Goal: Information Seeking & Learning: Learn about a topic

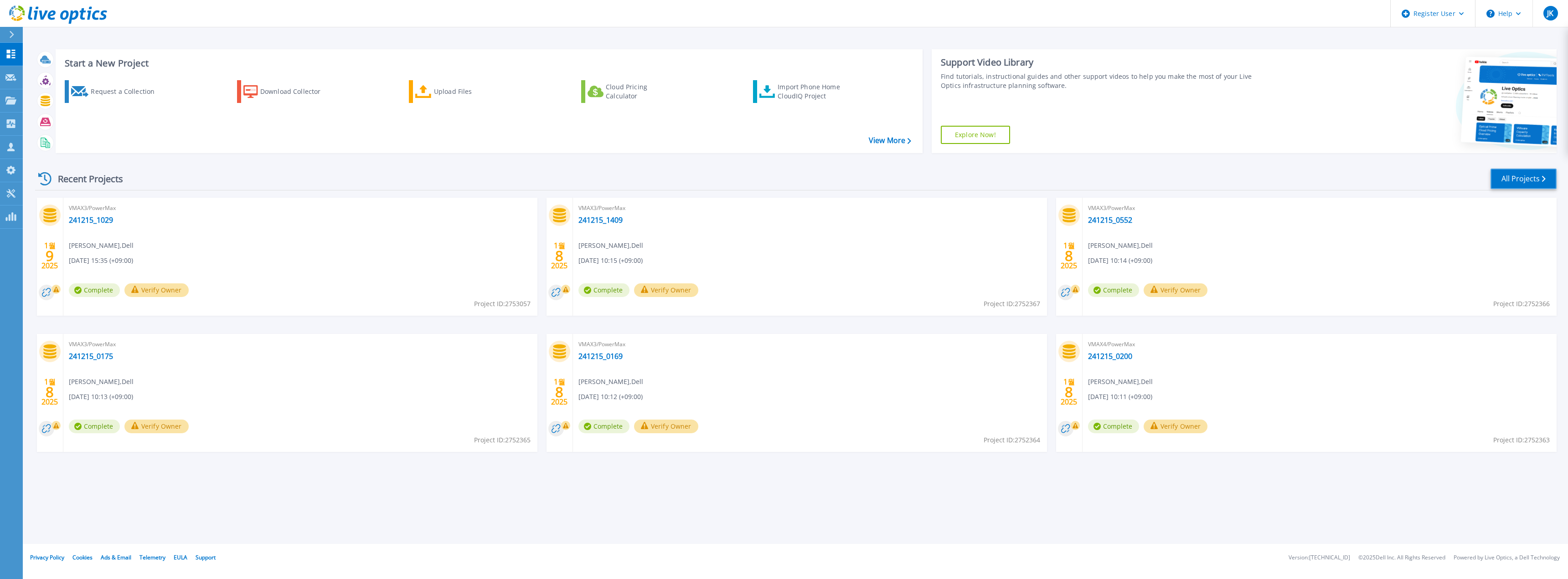
click at [1542, 176] on link "All Projects" at bounding box center [1524, 178] width 66 height 21
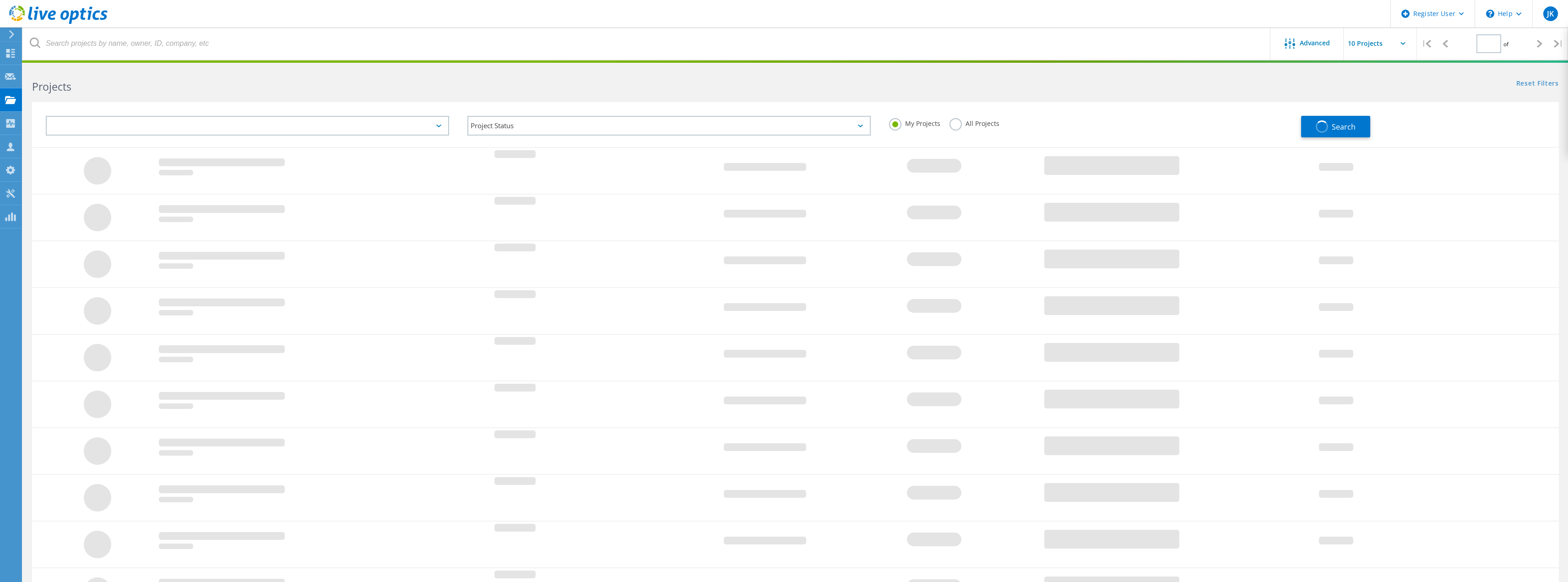
type input "1"
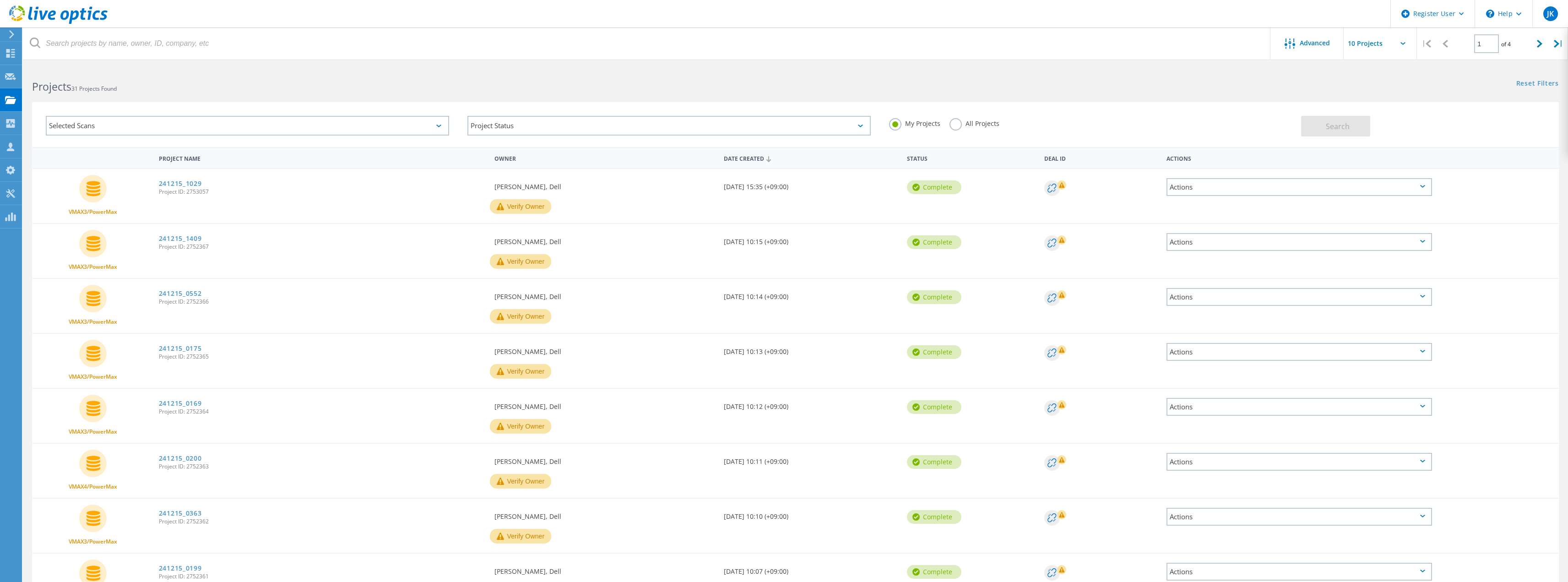
click at [392, 129] on div "Selected Scans" at bounding box center [248, 126] width 403 height 20
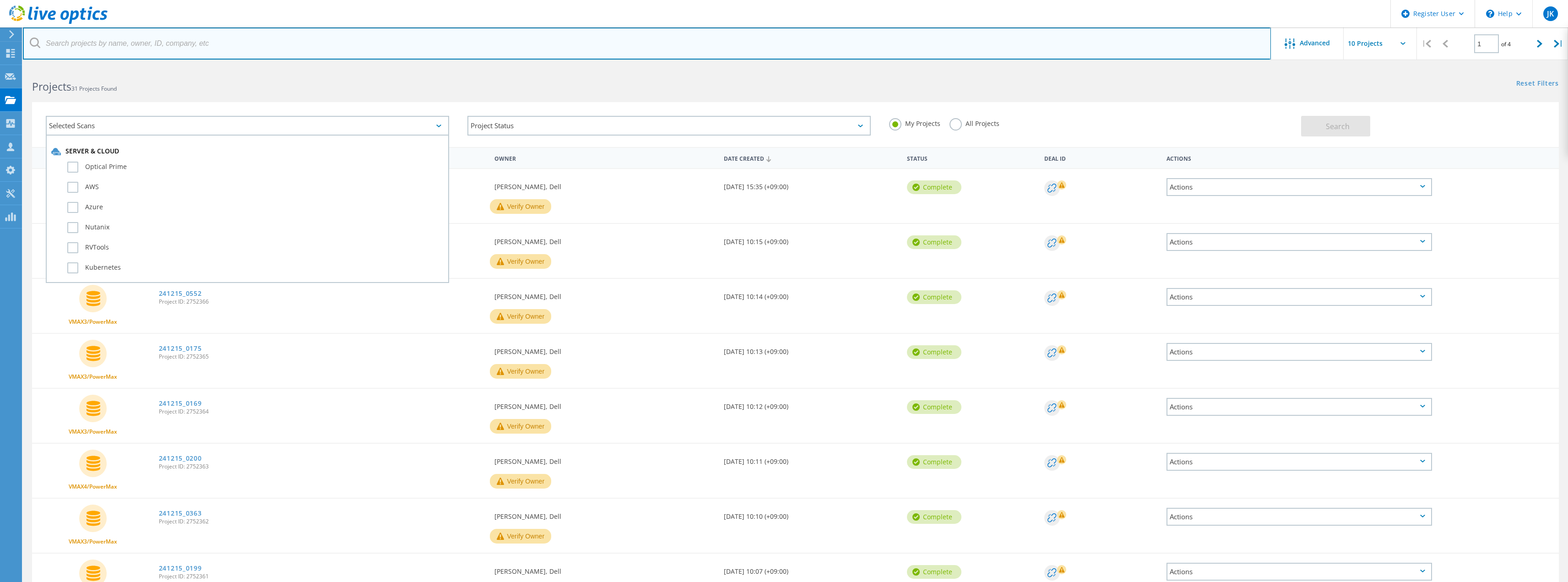
click at [313, 42] on input "text" at bounding box center [647, 43] width 1248 height 32
paste input "1451395"
type input "1451395"
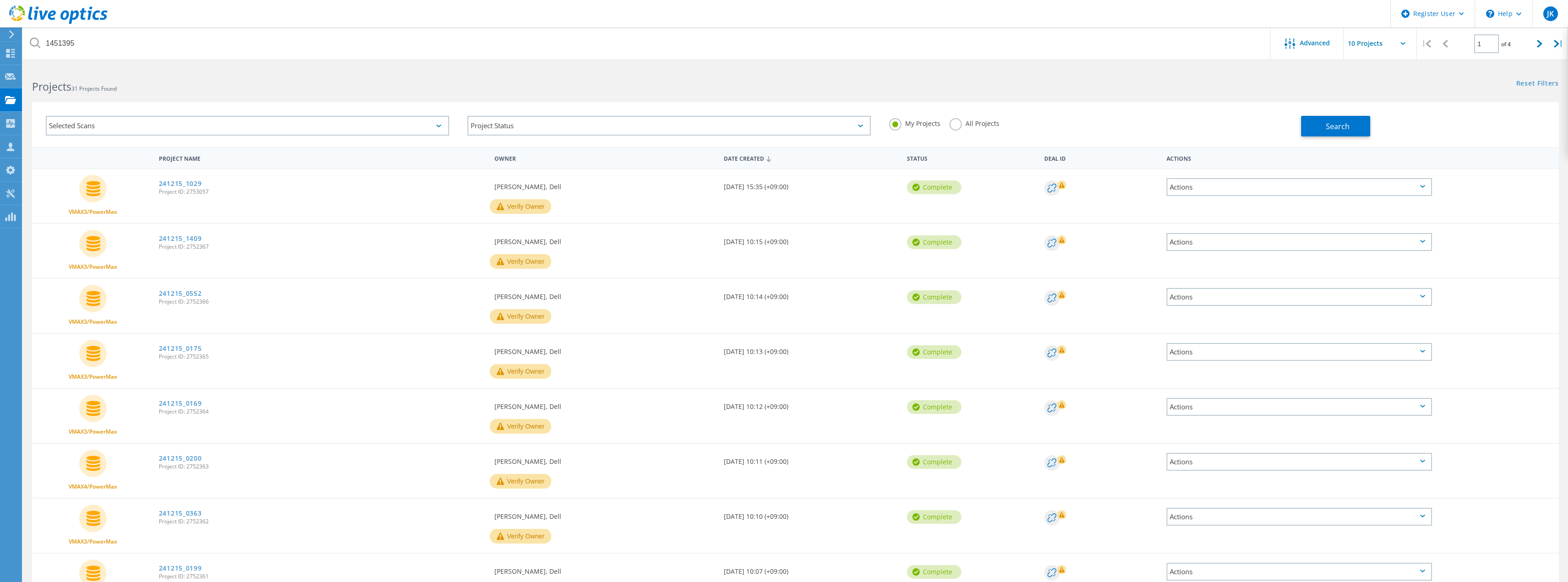
click at [980, 128] on div "All Projects" at bounding box center [974, 125] width 50 height 13
click at [963, 125] on label "All Projects" at bounding box center [974, 122] width 50 height 9
click at [0, 0] on input "All Projects" at bounding box center [0, 0] width 0 height 0
click at [1336, 131] on span "Search" at bounding box center [1338, 126] width 24 height 10
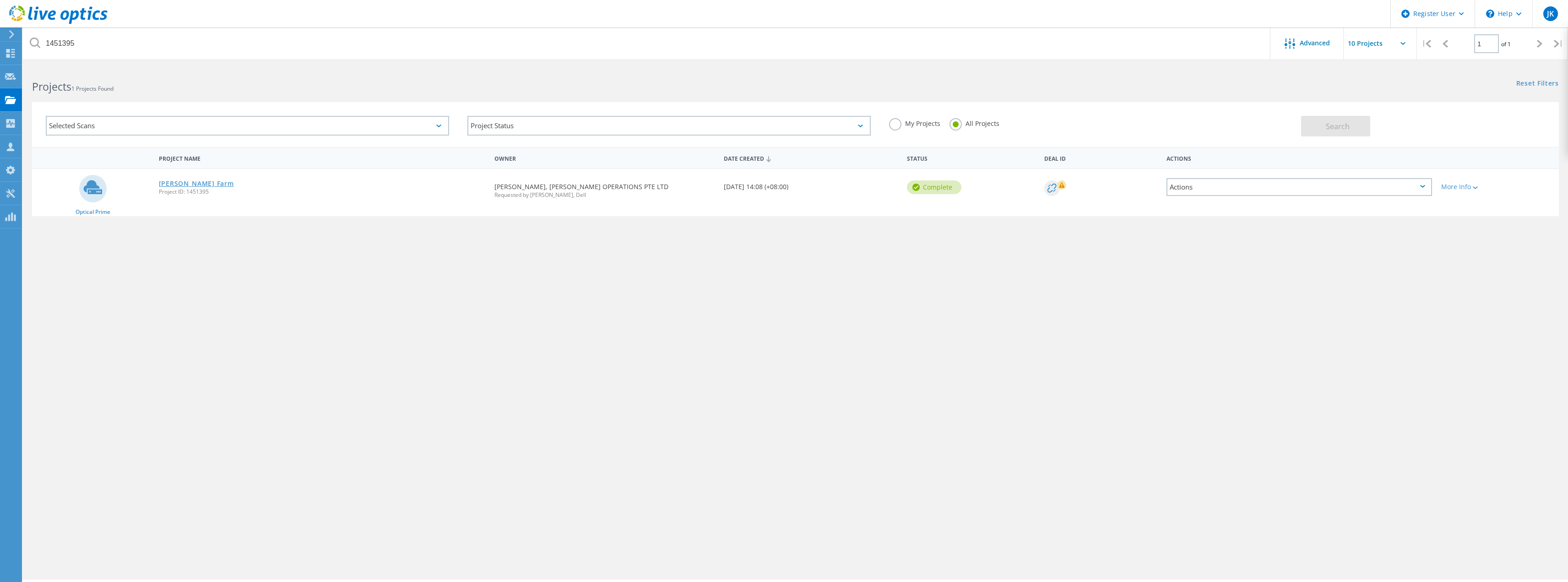
click at [198, 182] on link "[PERSON_NAME] Farm" at bounding box center [196, 184] width 75 height 7
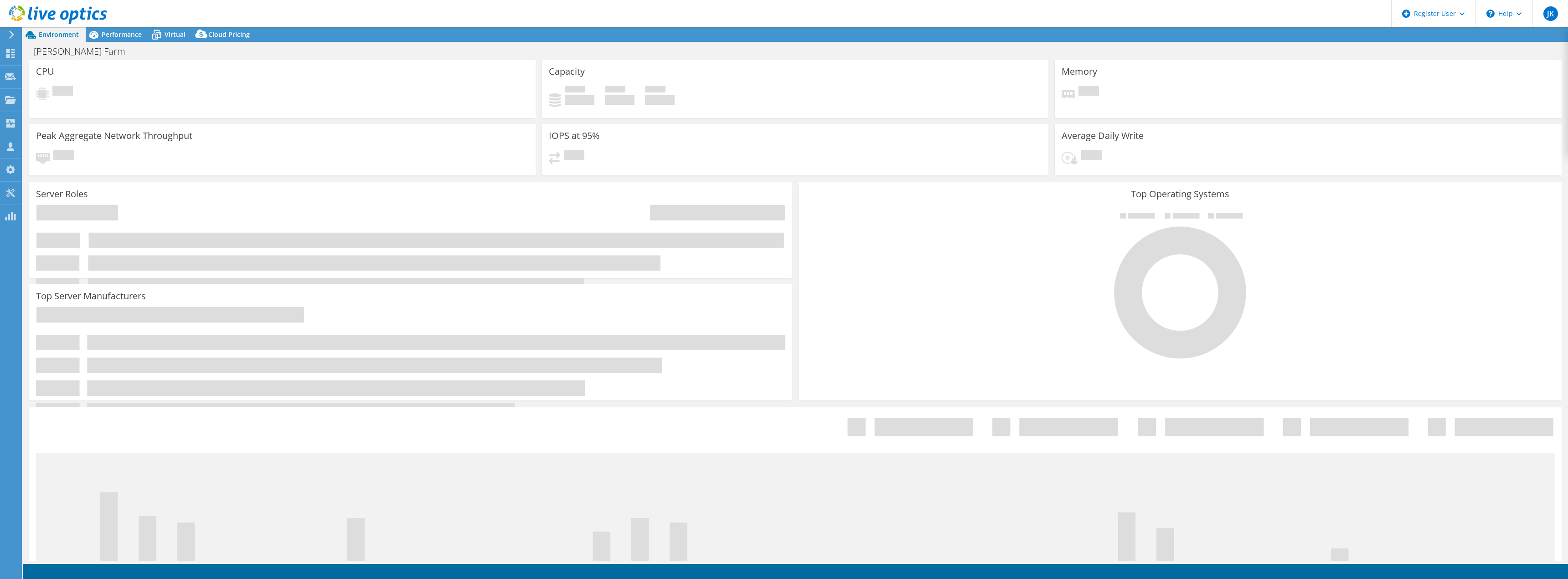
select select "Tokyo"
select select "USD"
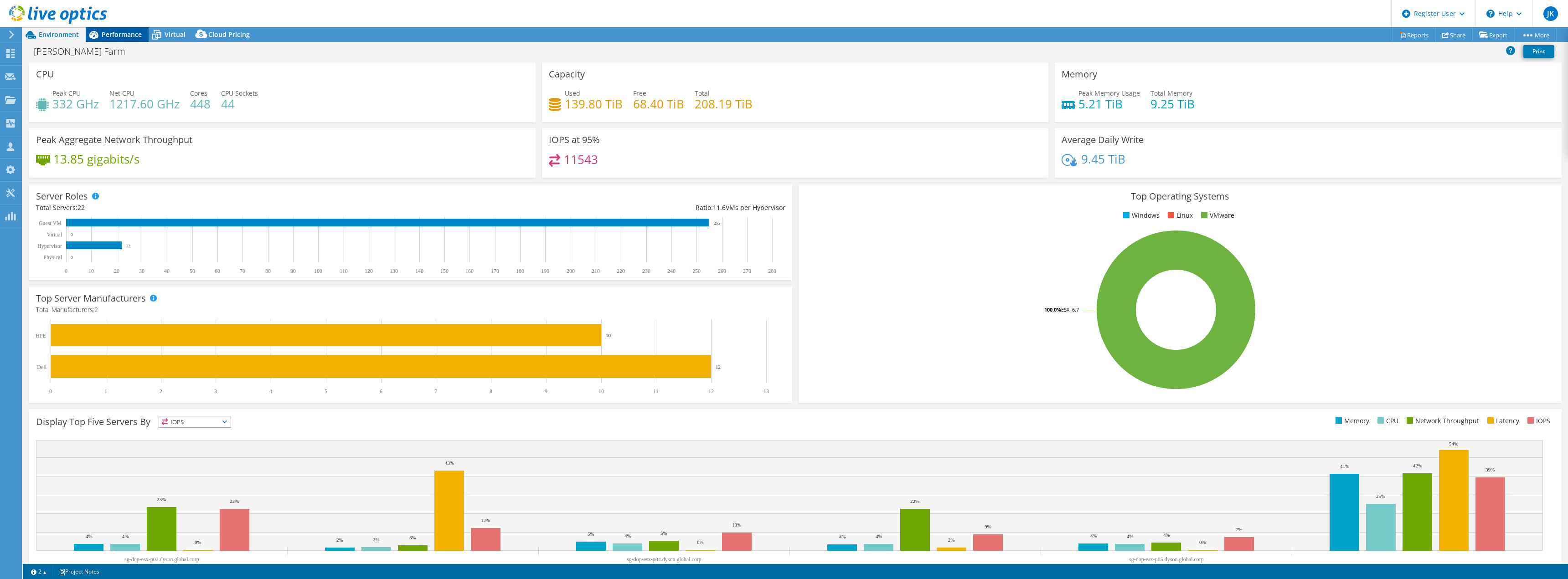
click at [127, 34] on span "Performance" at bounding box center [121, 34] width 40 height 9
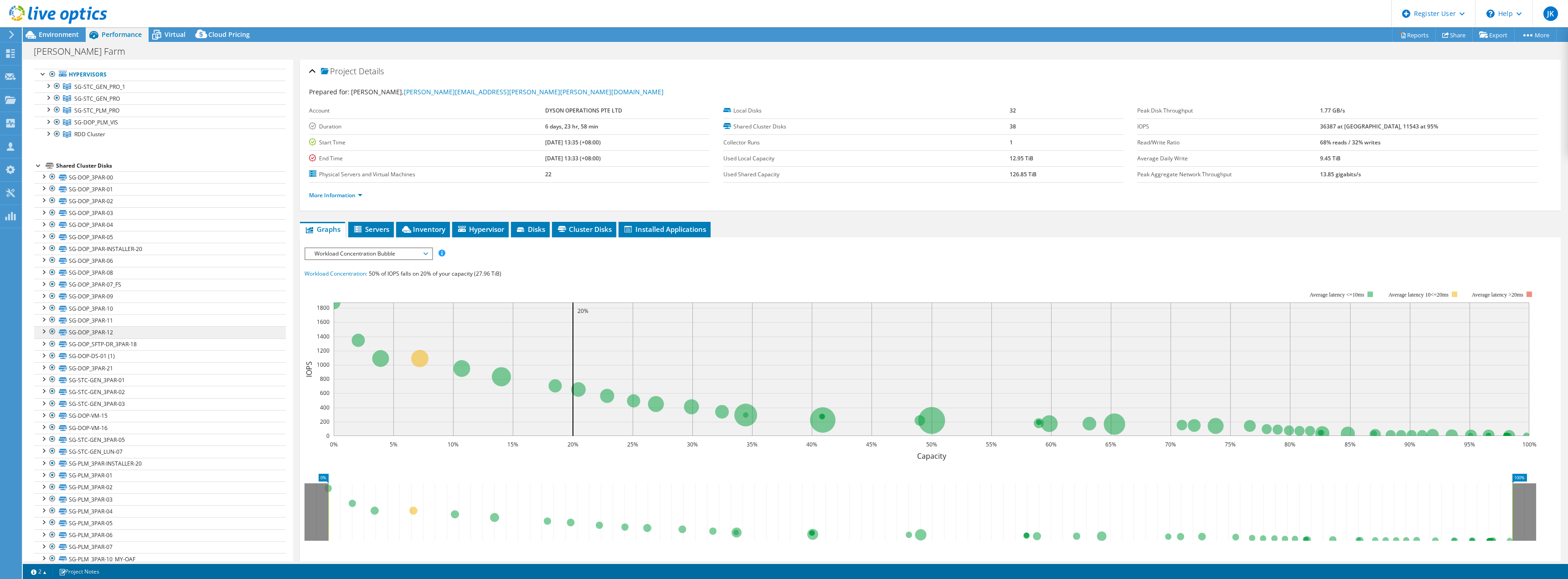
scroll to position [120, 0]
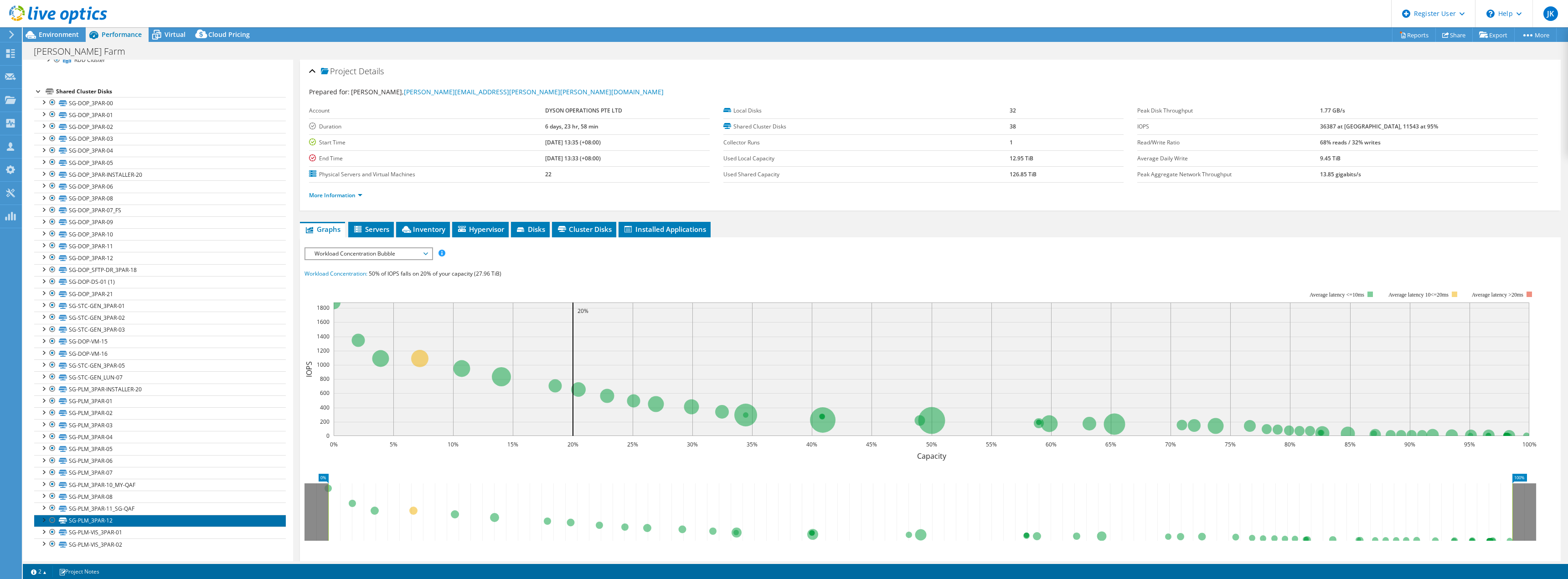
click at [105, 519] on link "SG-PLM_3PAR-12" at bounding box center [160, 521] width 252 height 12
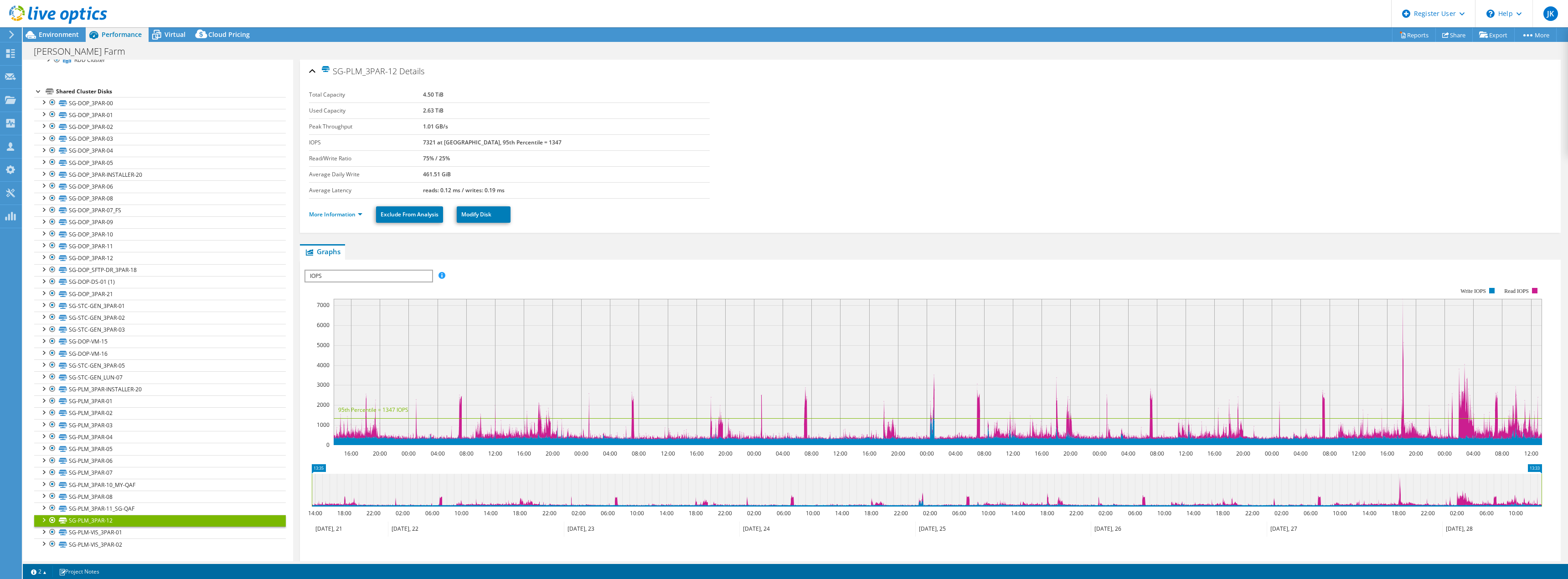
click at [606, 243] on div "SG-PLM_3PAR-12 Details Total Capacity 4.50 TiB Used Capacity 2.63 TiB Peak Thro…" at bounding box center [930, 352] width 1274 height 584
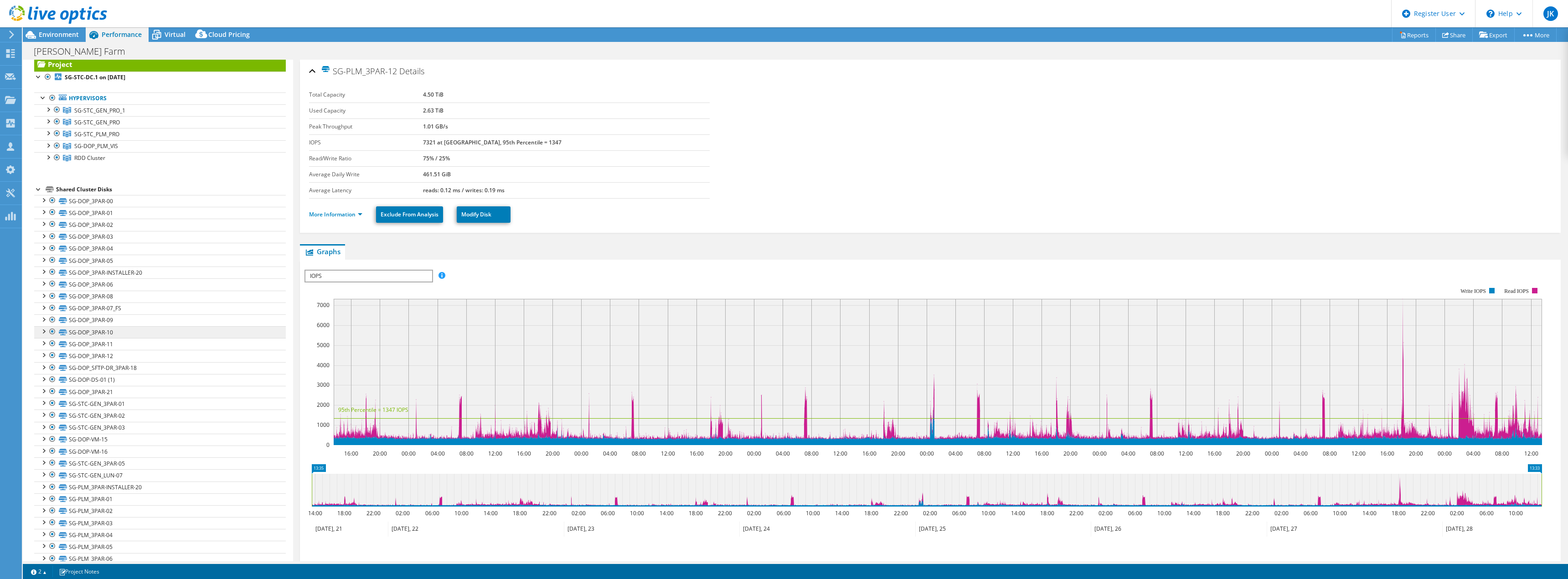
scroll to position [0, 0]
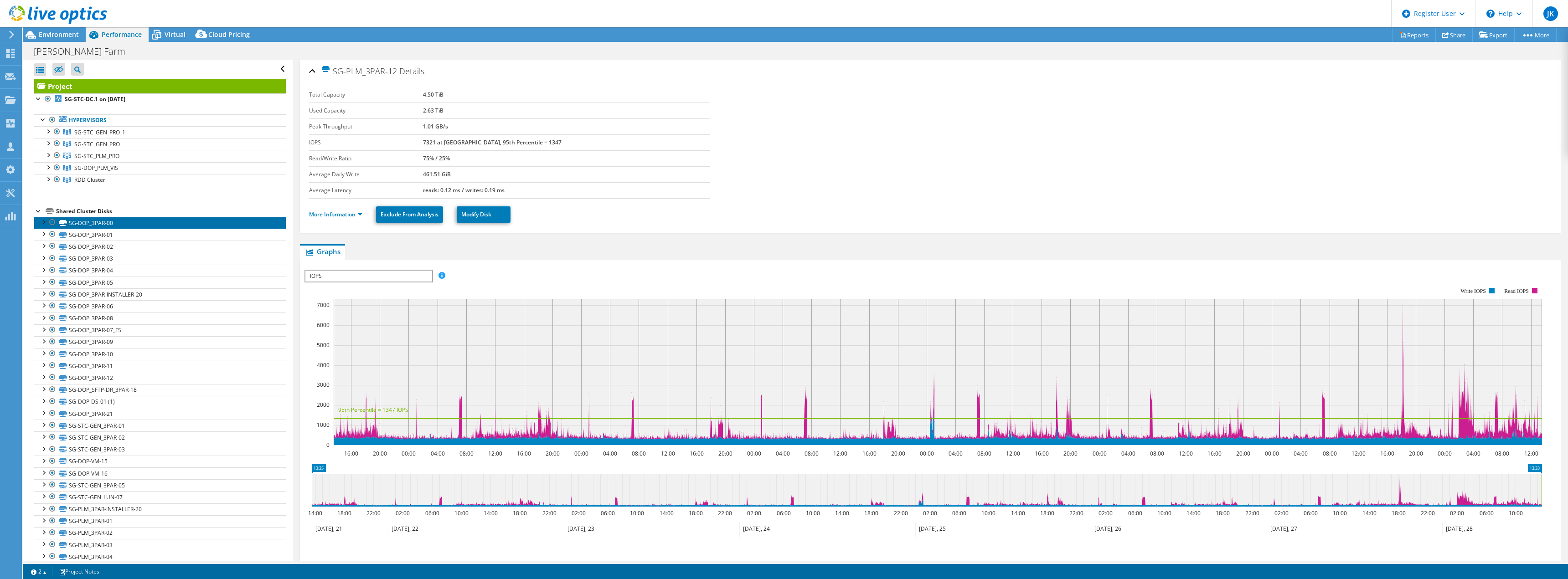
click at [101, 222] on link "SG-DOP_3PAR-00" at bounding box center [160, 223] width 252 height 12
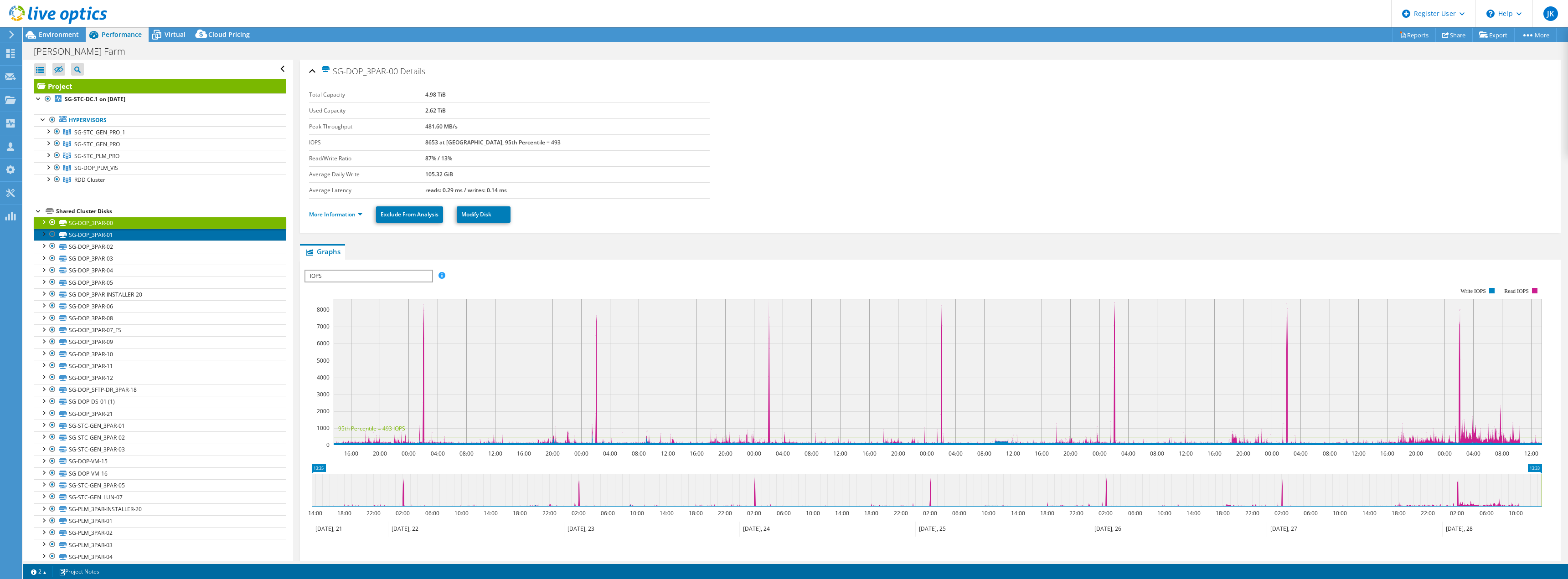
click at [106, 232] on link "SG-DOP_3PAR-01" at bounding box center [160, 235] width 252 height 12
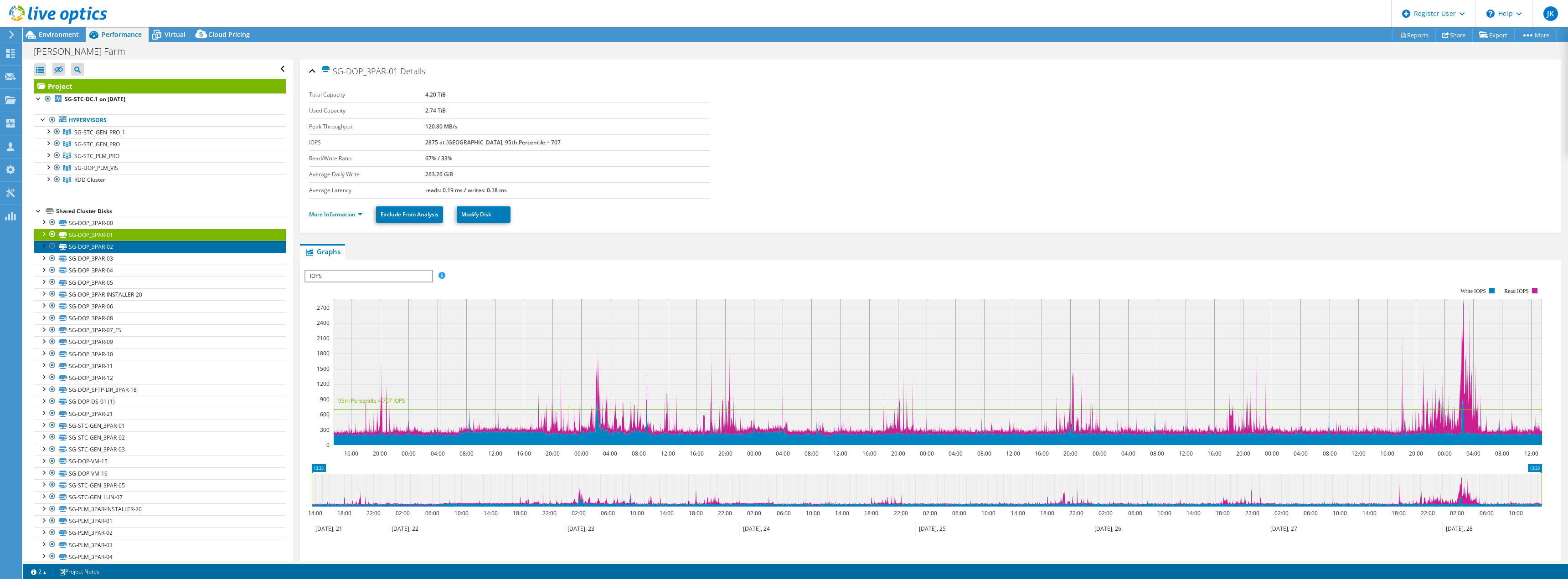
click at [106, 243] on link "SG-DOP_3PAR-02" at bounding box center [160, 246] width 252 height 12
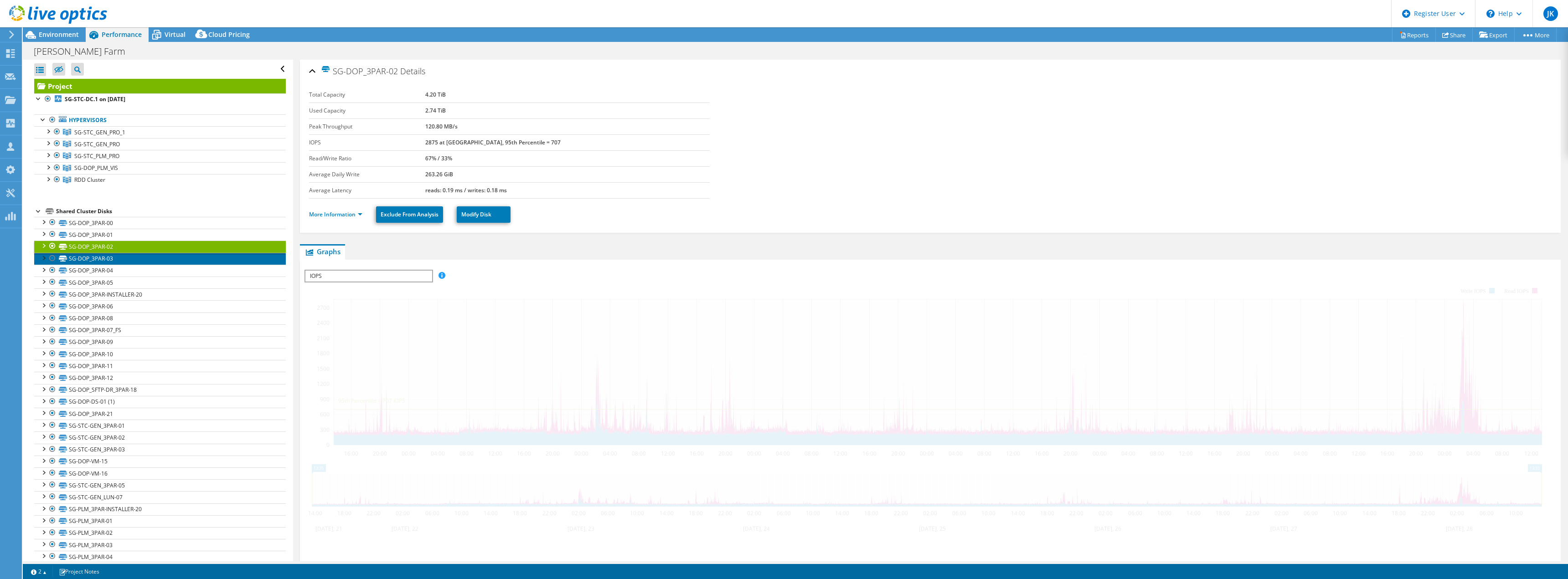
click at [106, 257] on link "SG-DOP_3PAR-03" at bounding box center [160, 259] width 252 height 12
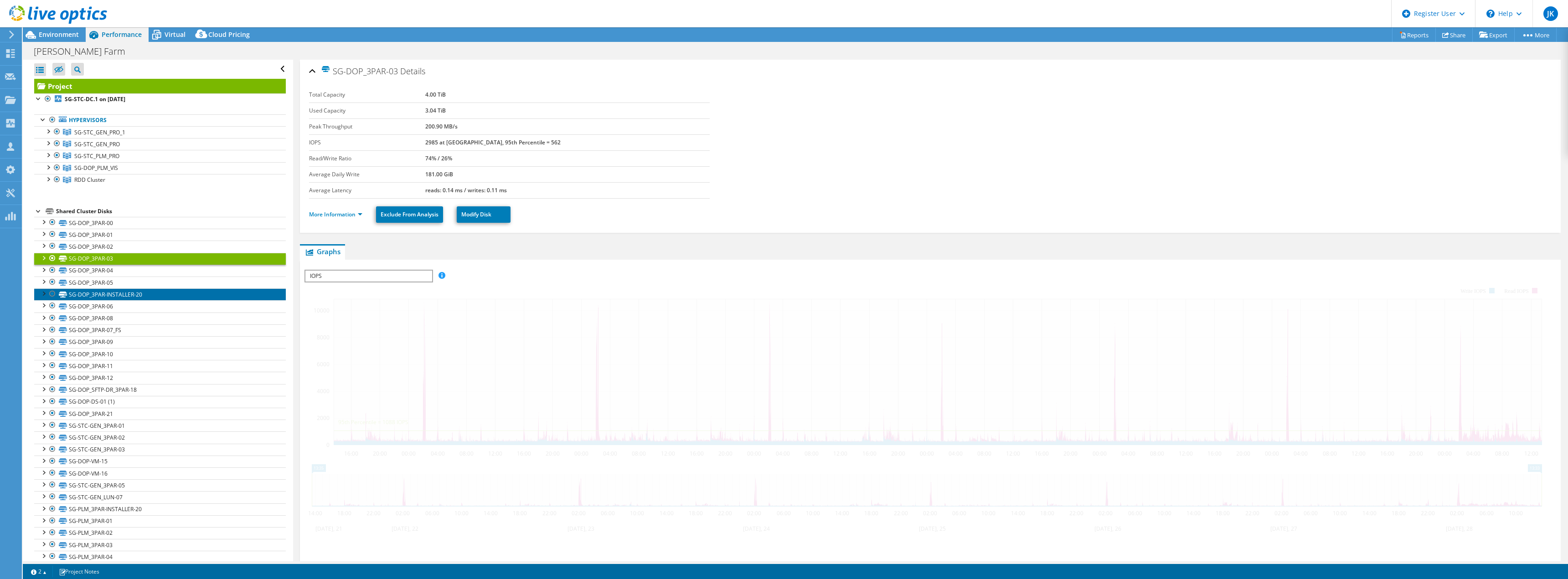
click at [108, 293] on link "SG-DOP_3PAR-INSTALLER-20" at bounding box center [160, 294] width 252 height 12
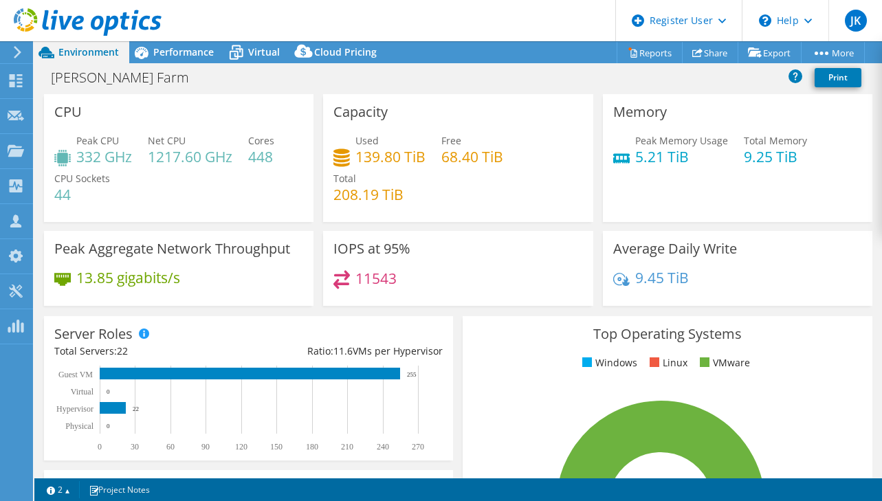
select select "[GEOGRAPHIC_DATA]"
select select "USD"
